Goal: Check status: Check status

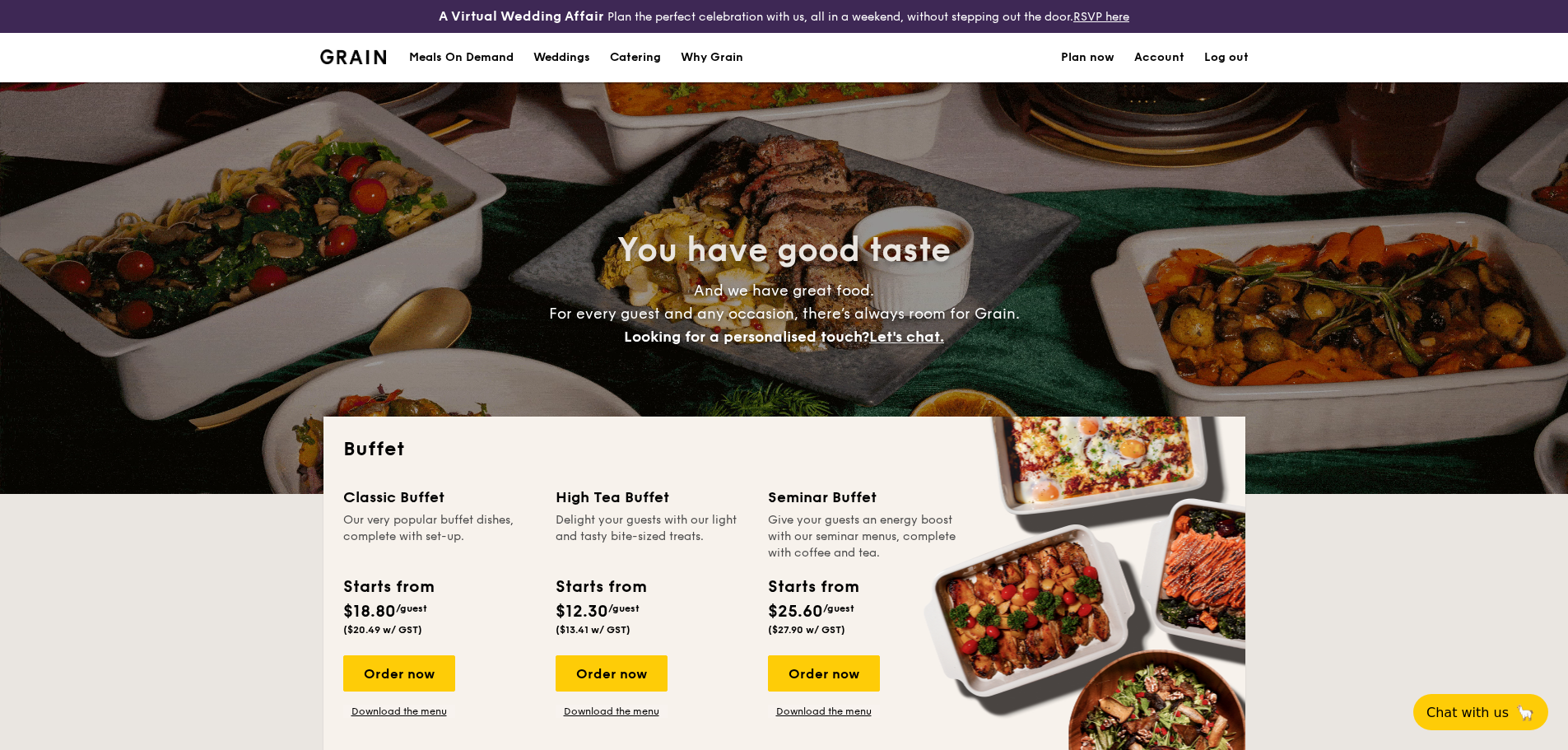
select select
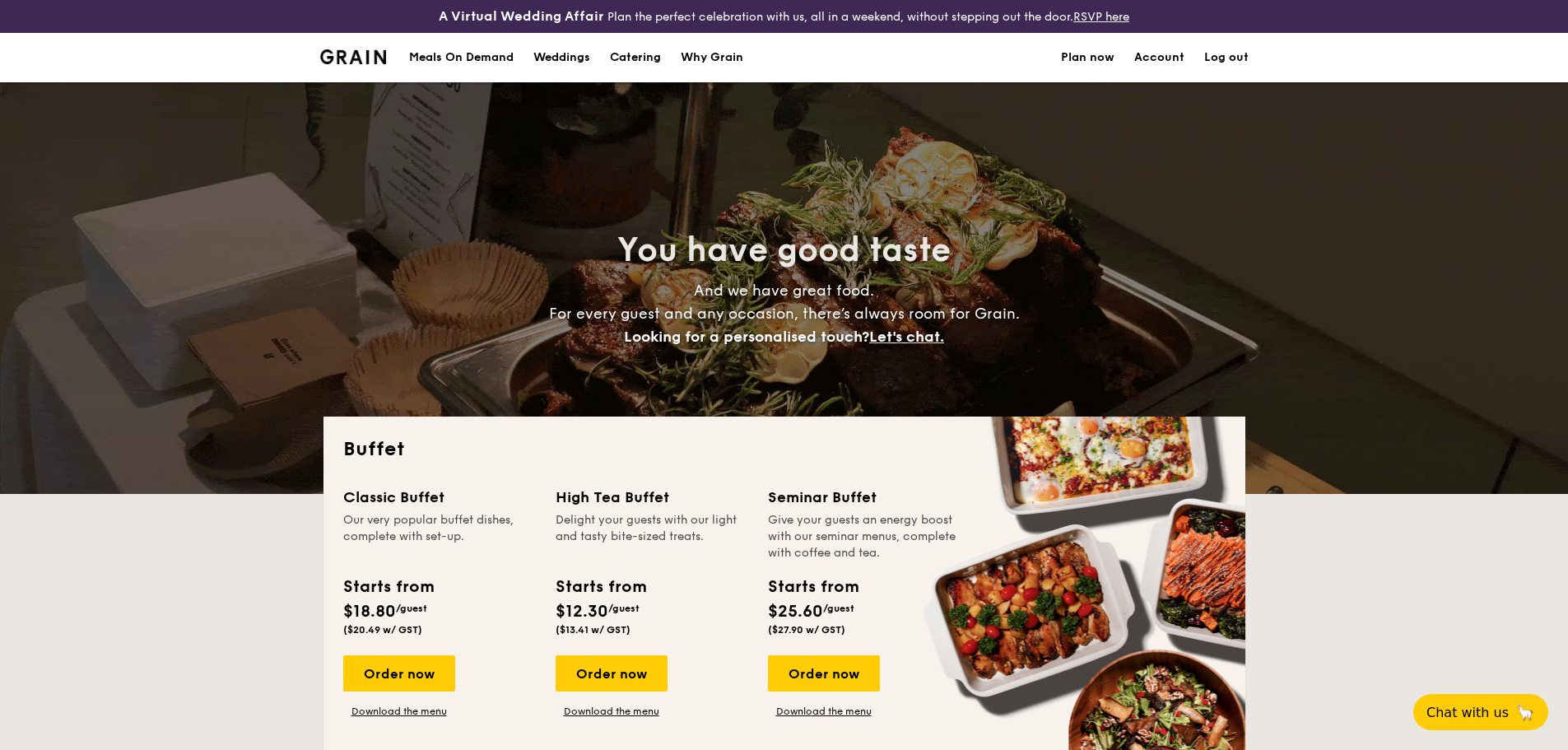
click at [1141, 53] on link "Account" at bounding box center [1159, 57] width 50 height 49
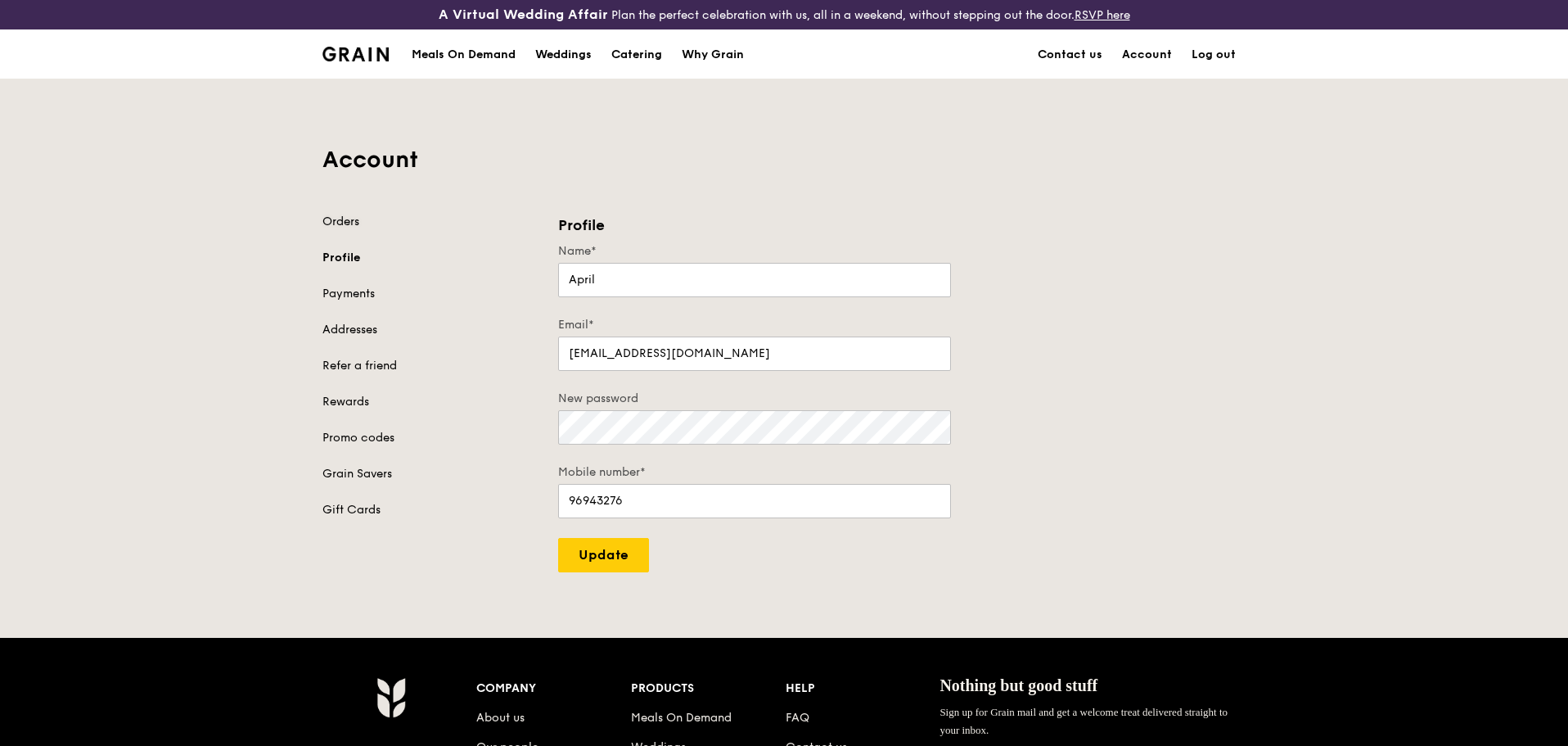
click at [340, 229] on link "Orders" at bounding box center [430, 222] width 216 height 17
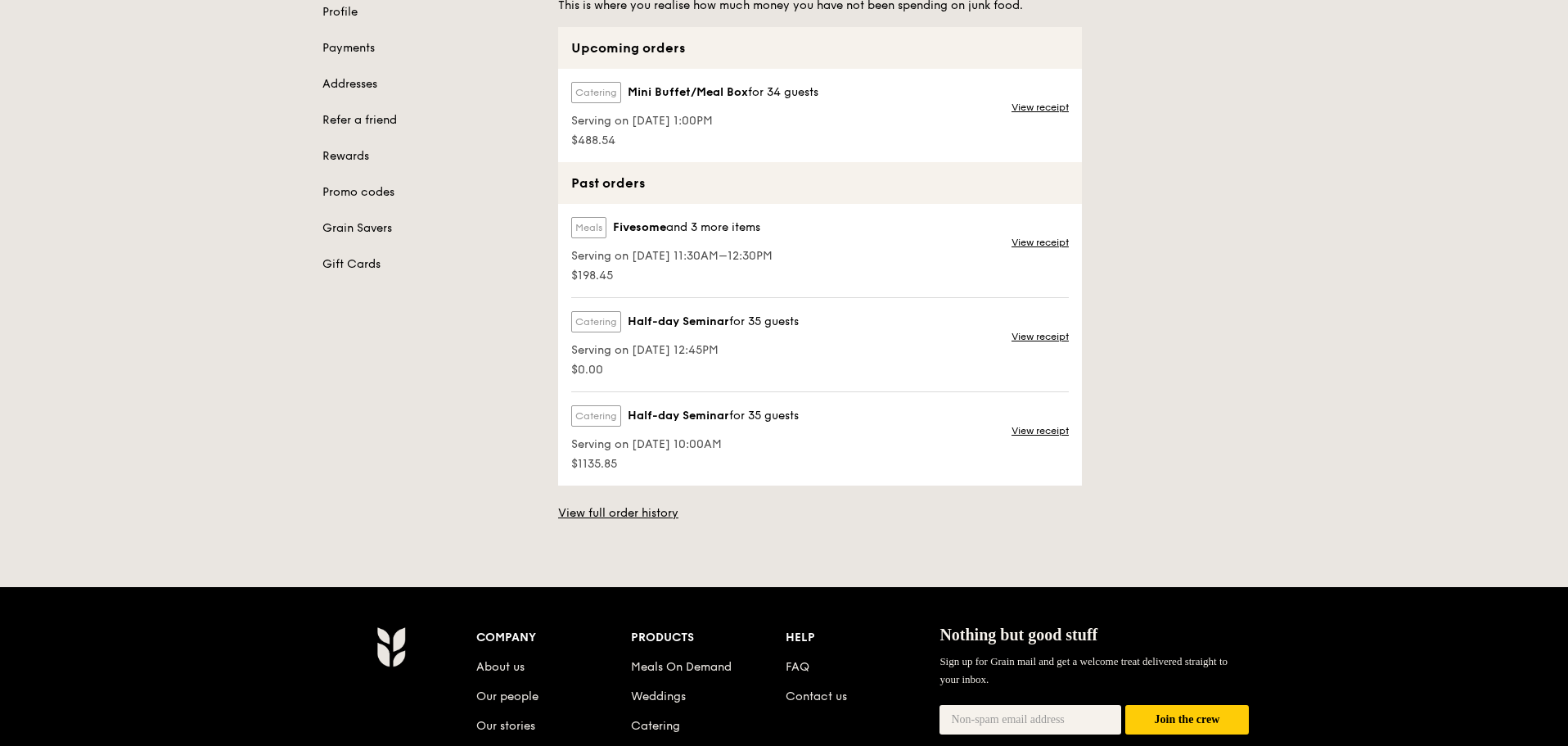
scroll to position [164, 0]
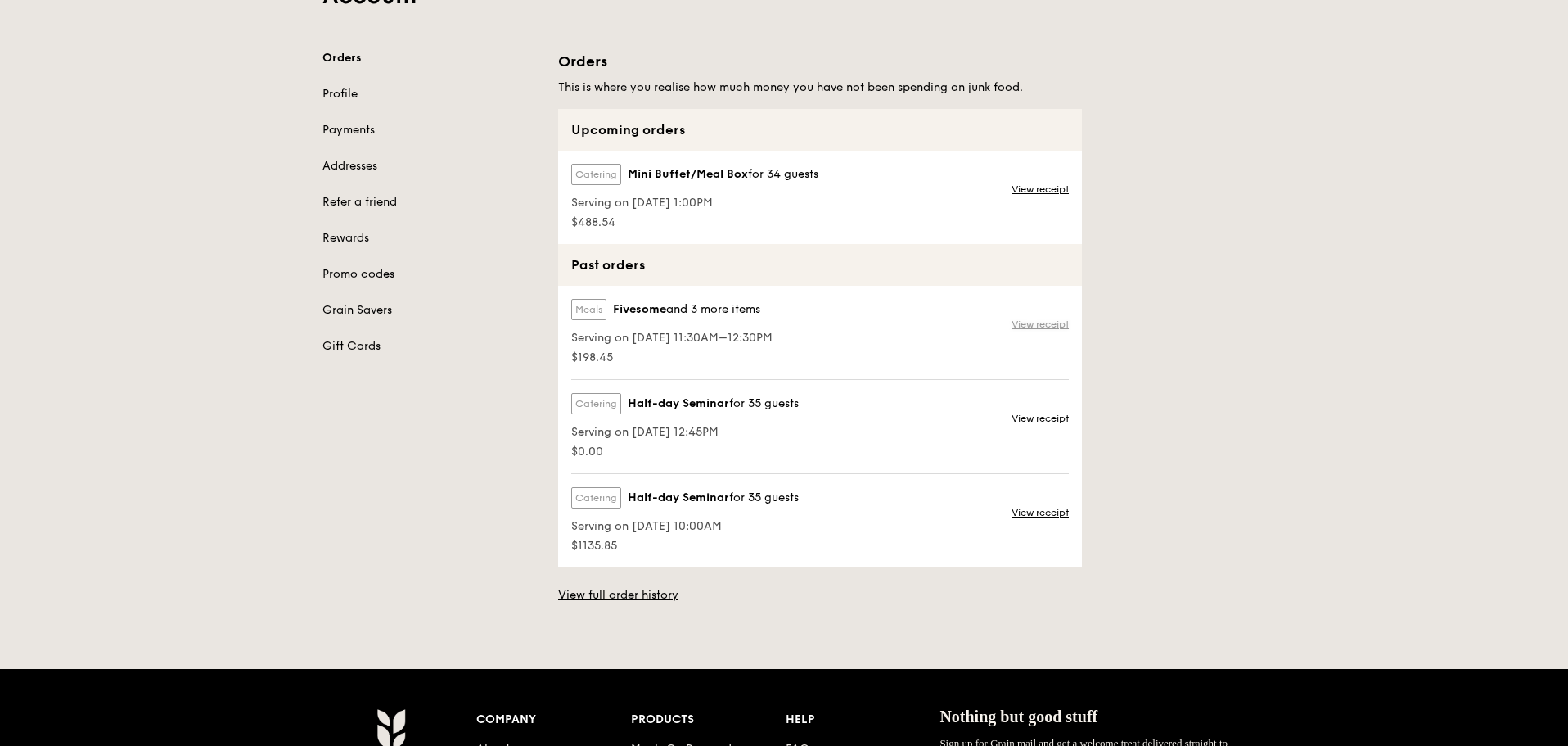
click at [1042, 322] on link "View receipt" at bounding box center [1040, 324] width 57 height 13
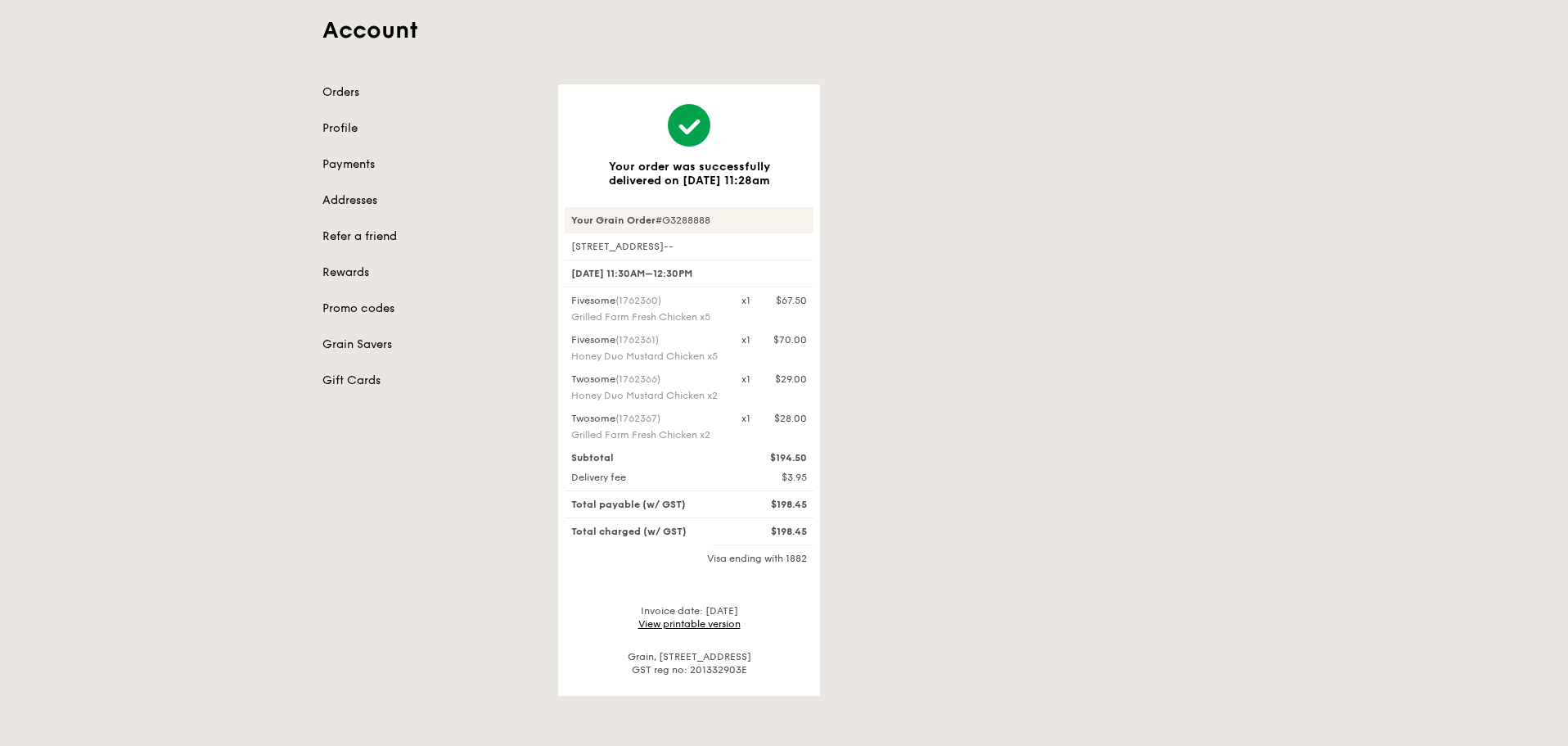
scroll to position [246, 0]
